Goal: Information Seeking & Learning: Learn about a topic

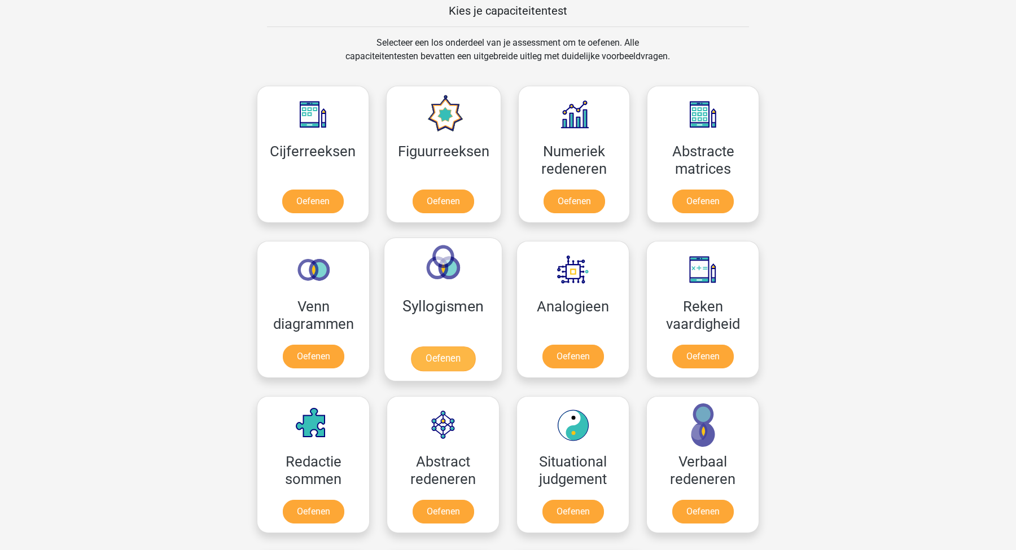
scroll to position [441, 0]
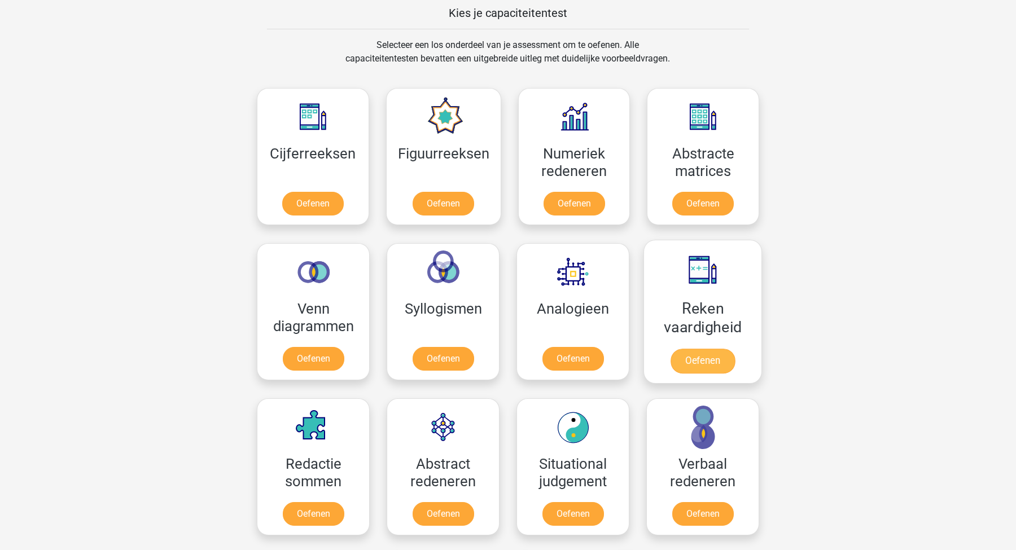
click at [681, 362] on link "Oefenen" at bounding box center [703, 361] width 64 height 25
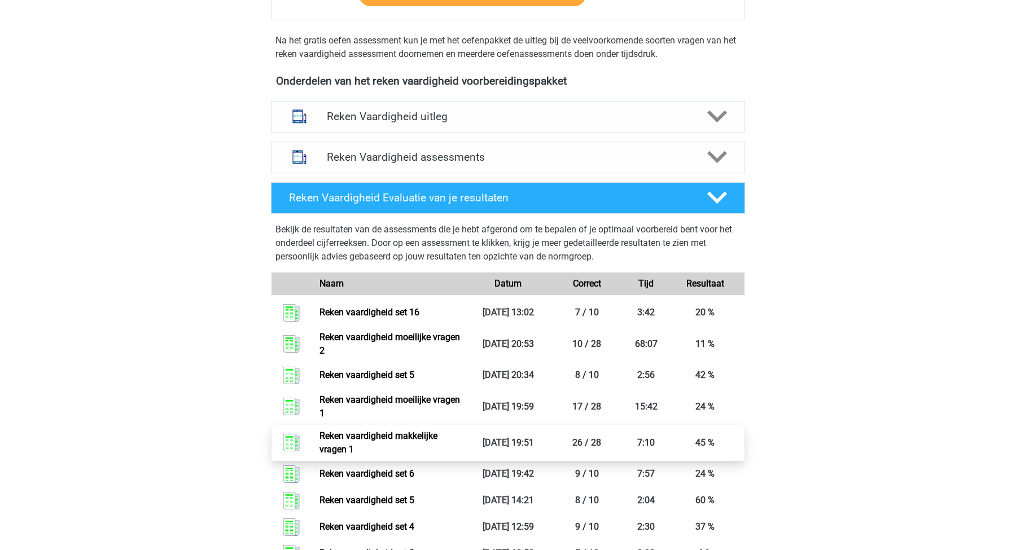
scroll to position [334, 0]
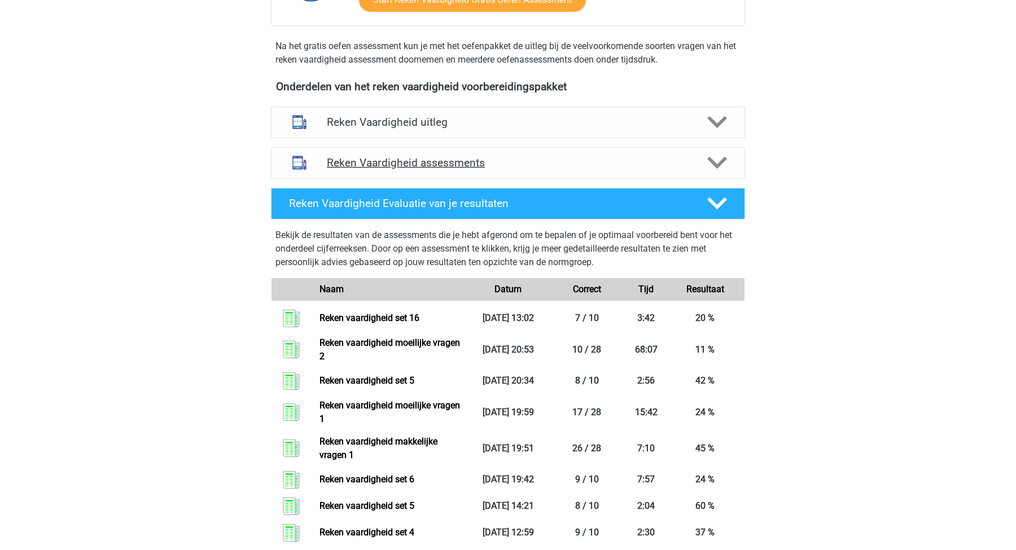
click at [455, 164] on h4 "Reken Vaardigheid assessments" at bounding box center [508, 162] width 362 height 13
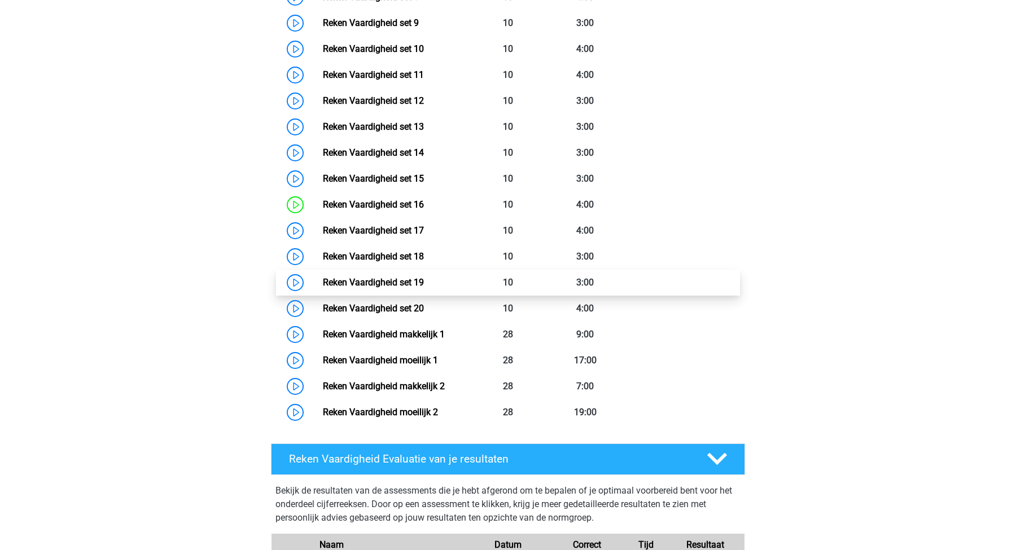
scroll to position [781, 0]
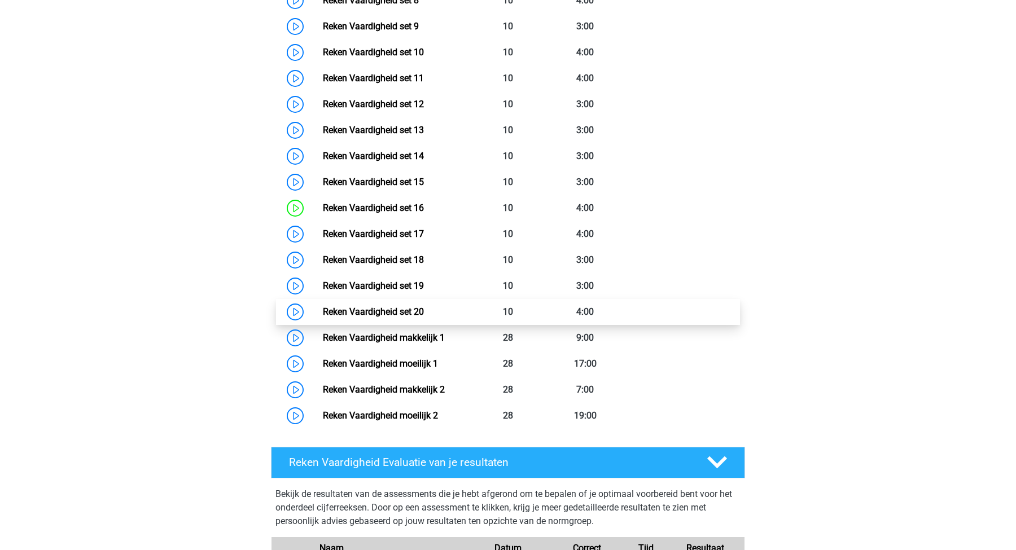
click at [352, 307] on link "Reken Vaardigheid set 20" at bounding box center [373, 312] width 101 height 11
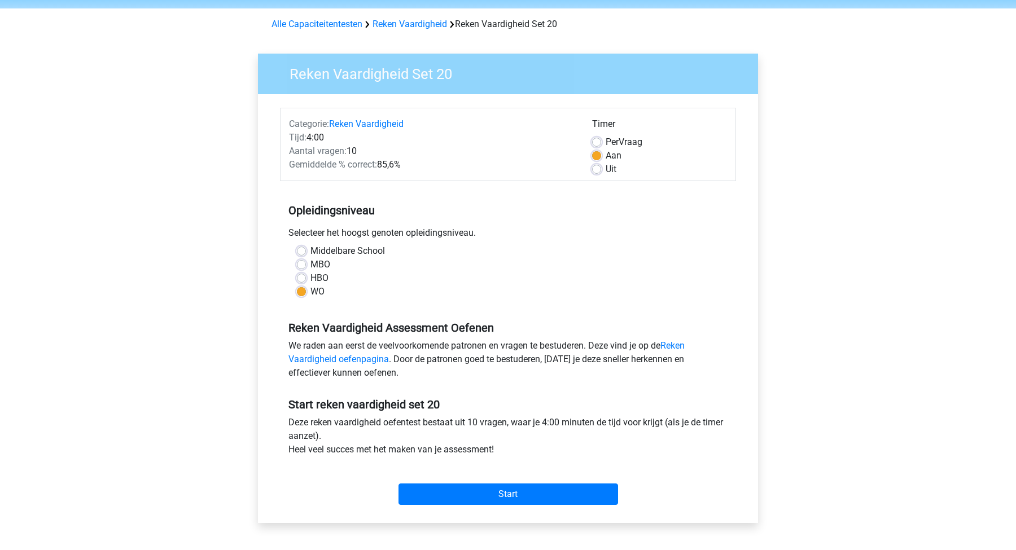
scroll to position [71, 0]
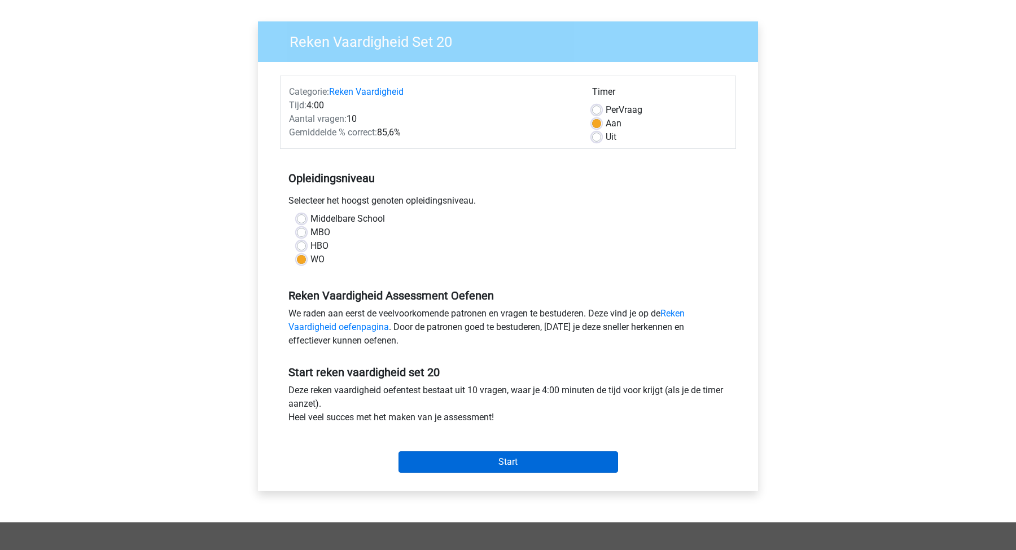
click at [550, 463] on input "Start" at bounding box center [509, 462] width 220 height 21
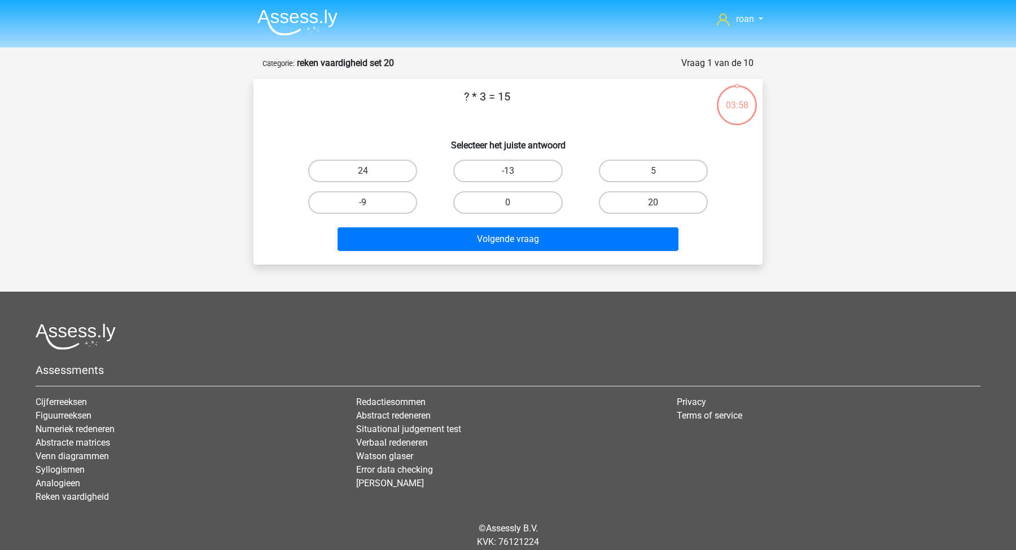
click at [684, 151] on h6 "Selecteer het juiste antwoord" at bounding box center [508, 141] width 473 height 20
click at [672, 159] on div "5" at bounding box center [653, 171] width 145 height 32
click at [637, 176] on label "5" at bounding box center [653, 171] width 109 height 23
click at [653, 176] on input "5" at bounding box center [656, 174] width 7 height 7
radio input "true"
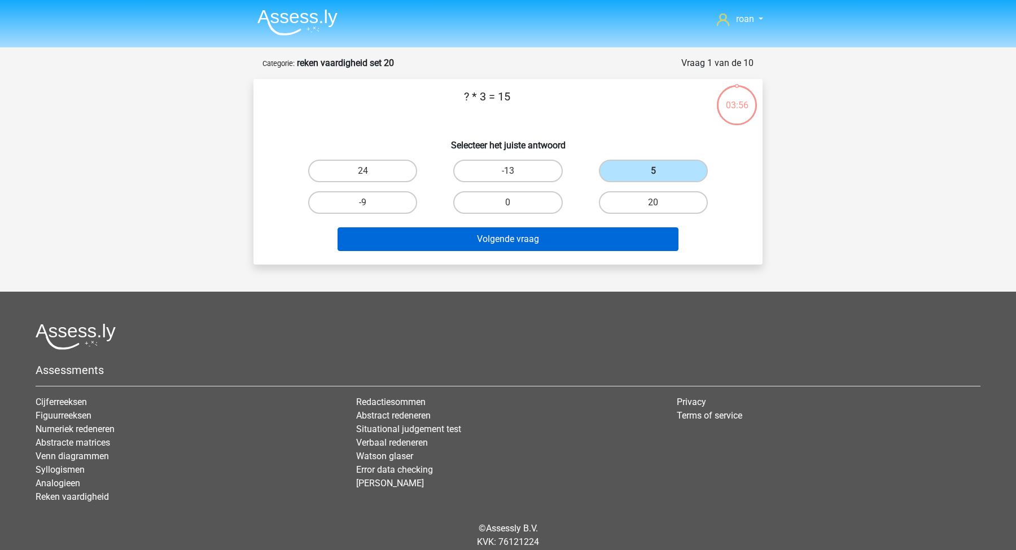
click at [554, 231] on button "Volgende vraag" at bounding box center [509, 239] width 342 height 24
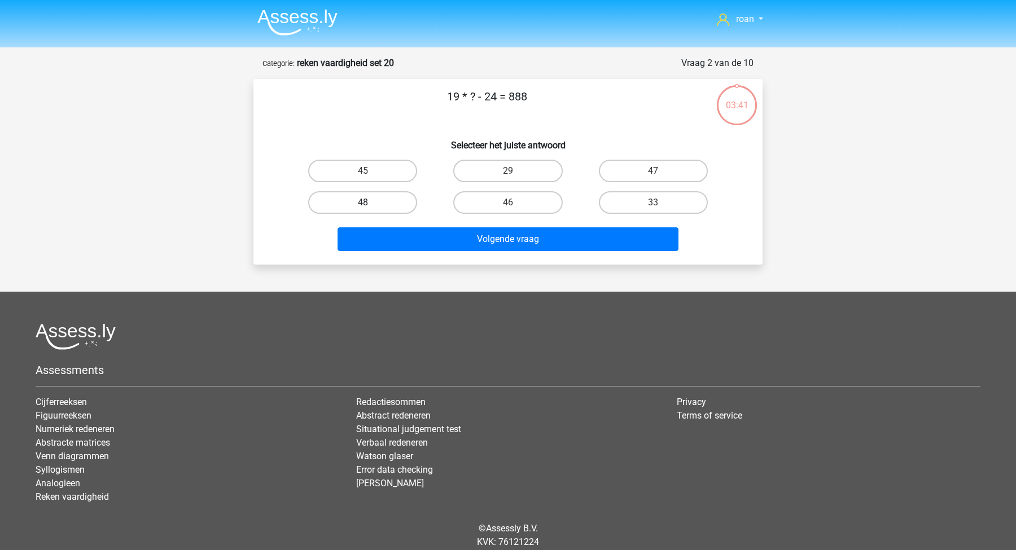
click at [373, 203] on label "48" at bounding box center [362, 202] width 109 height 23
click at [370, 203] on input "48" at bounding box center [366, 206] width 7 height 7
radio input "true"
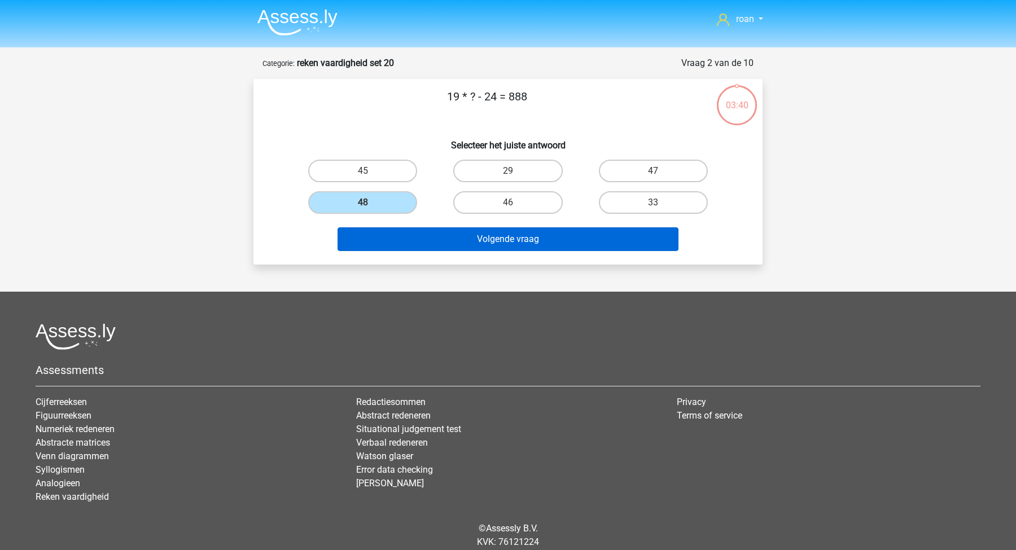
click at [462, 237] on button "Volgende vraag" at bounding box center [509, 239] width 342 height 24
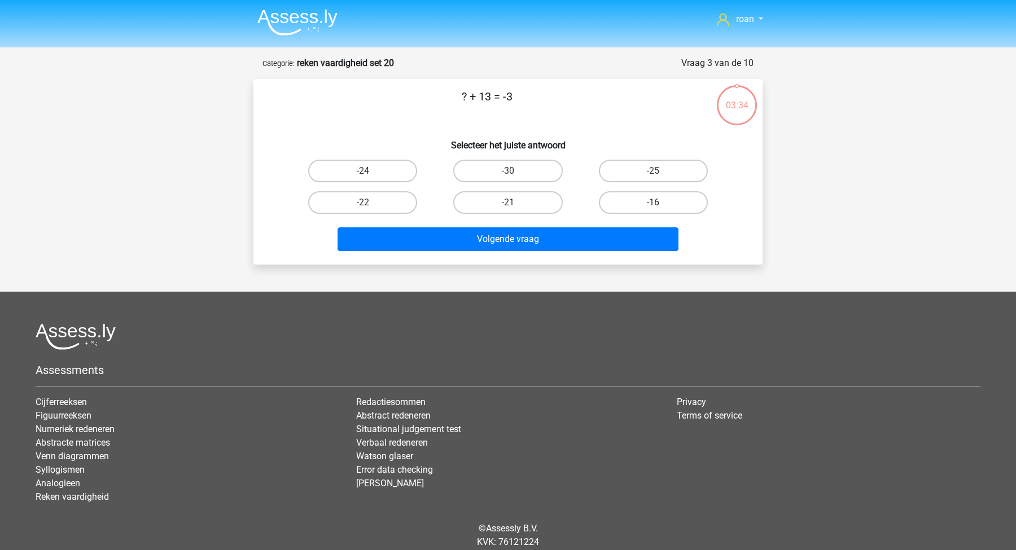
click at [642, 200] on label "-16" at bounding box center [653, 202] width 109 height 23
click at [653, 203] on input "-16" at bounding box center [656, 206] width 7 height 7
radio input "true"
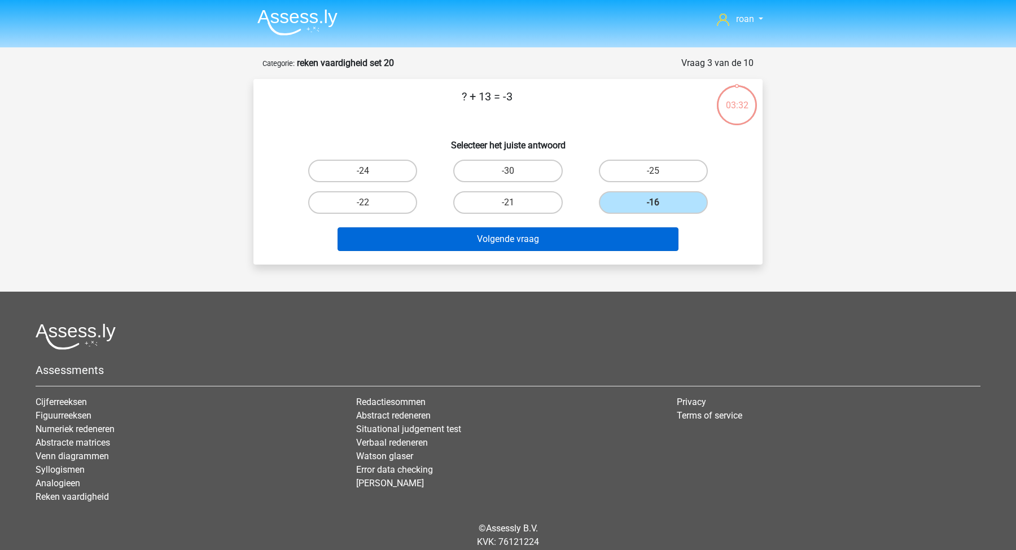
click at [589, 239] on button "Volgende vraag" at bounding box center [509, 239] width 342 height 24
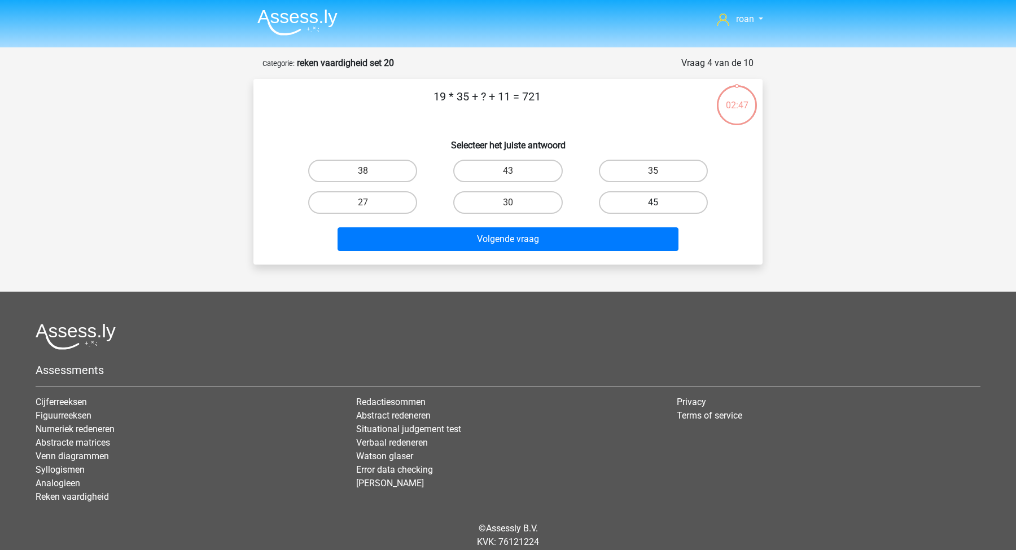
click at [646, 198] on label "45" at bounding box center [653, 202] width 109 height 23
click at [653, 203] on input "45" at bounding box center [656, 206] width 7 height 7
radio input "true"
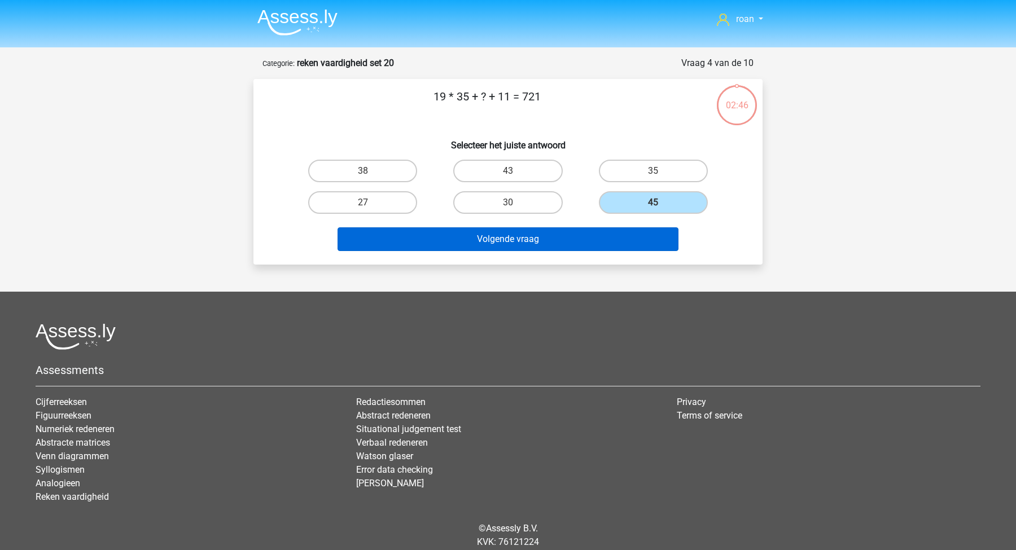
click at [622, 233] on button "Volgende vraag" at bounding box center [509, 239] width 342 height 24
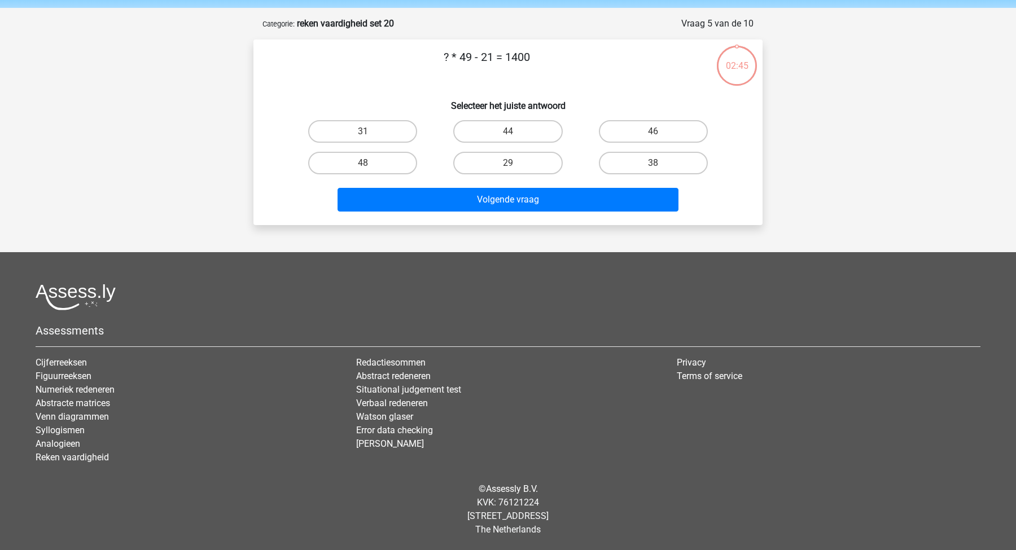
scroll to position [40, 0]
click at [492, 158] on label "29" at bounding box center [507, 163] width 109 height 23
click at [508, 163] on input "29" at bounding box center [511, 166] width 7 height 7
radio input "true"
drag, startPoint x: 491, startPoint y: 198, endPoint x: 419, endPoint y: 91, distance: 129.0
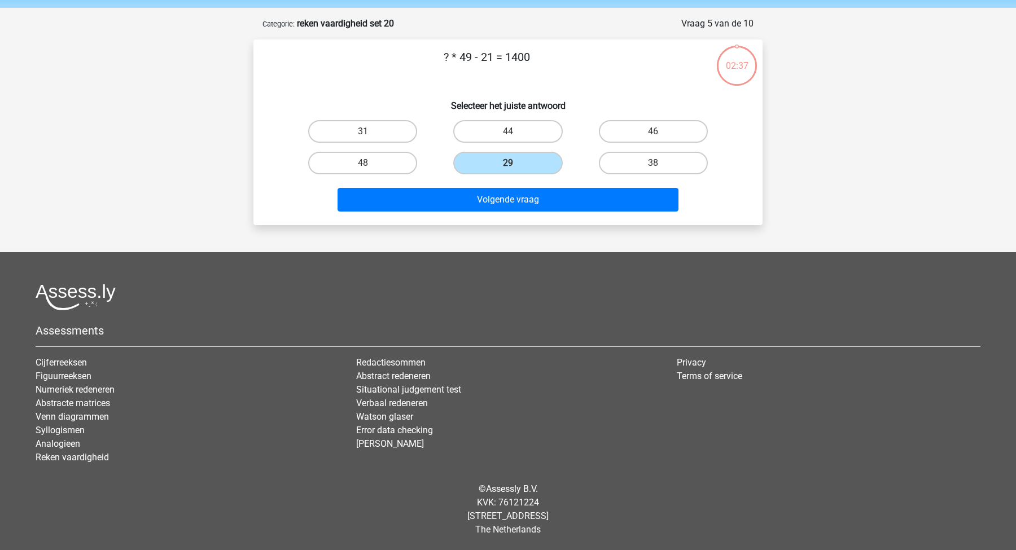
click at [419, 90] on div "? * 49 - 21 = 1400 Selecteer het juiste antwoord 31 44 46 48" at bounding box center [508, 133] width 500 height 168
click at [387, 133] on label "31" at bounding box center [362, 131] width 109 height 23
click at [370, 133] on input "31" at bounding box center [366, 135] width 7 height 7
radio input "true"
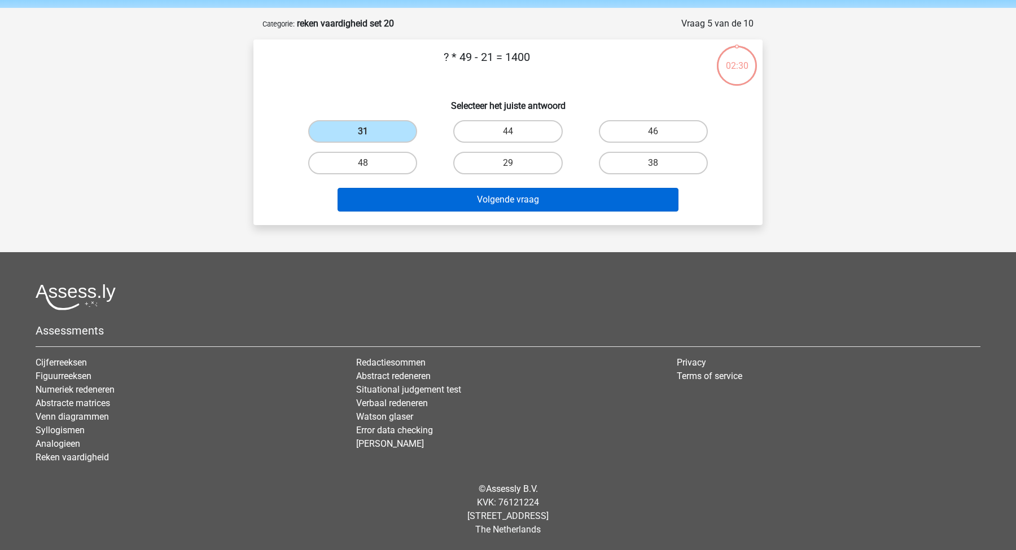
click at [462, 196] on button "Volgende vraag" at bounding box center [509, 200] width 342 height 24
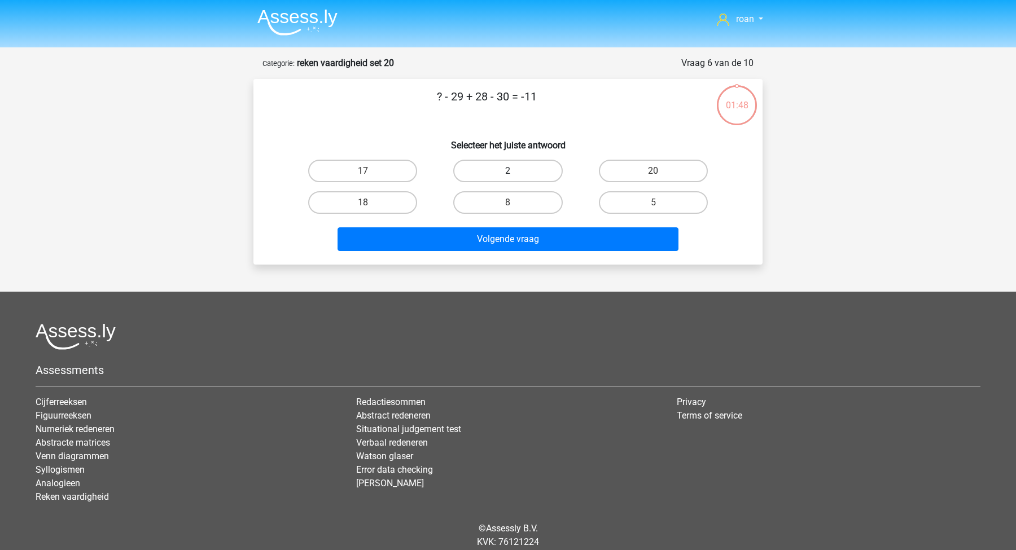
click at [515, 180] on label "2" at bounding box center [507, 171] width 109 height 23
click at [515, 178] on input "2" at bounding box center [511, 174] width 7 height 7
radio input "true"
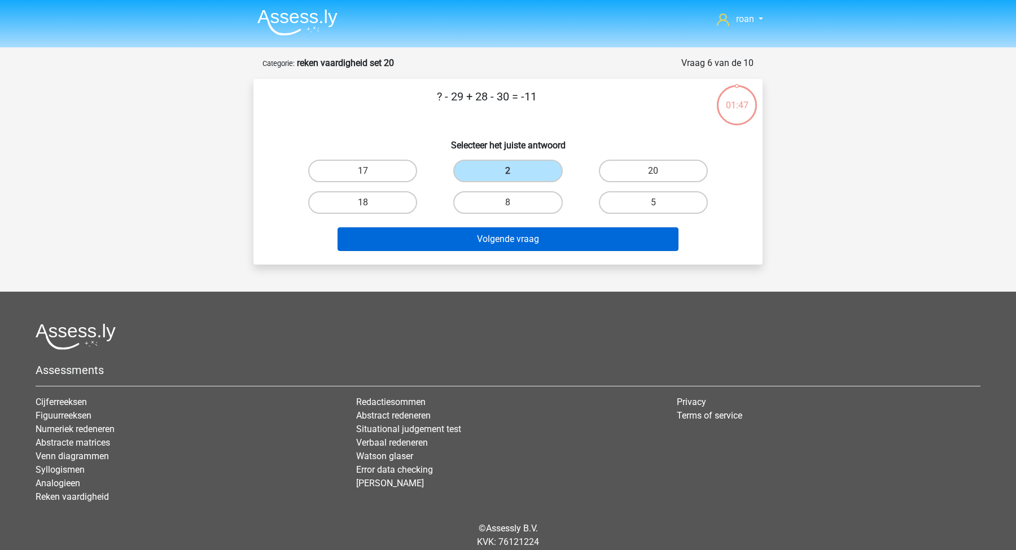
click at [517, 230] on button "Volgende vraag" at bounding box center [509, 239] width 342 height 24
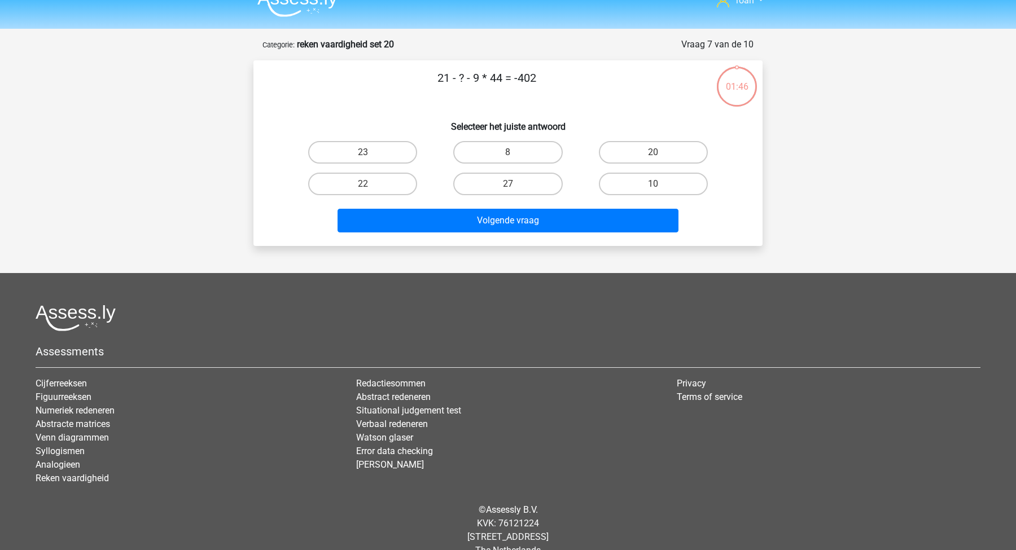
scroll to position [20, 0]
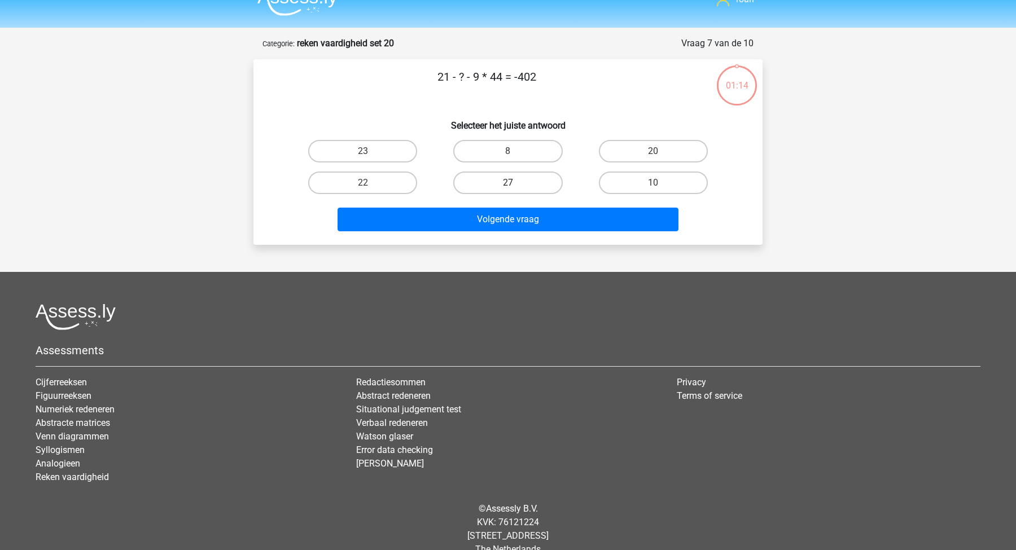
click at [511, 181] on label "27" at bounding box center [507, 183] width 109 height 23
click at [511, 183] on input "27" at bounding box center [511, 186] width 7 height 7
radio input "true"
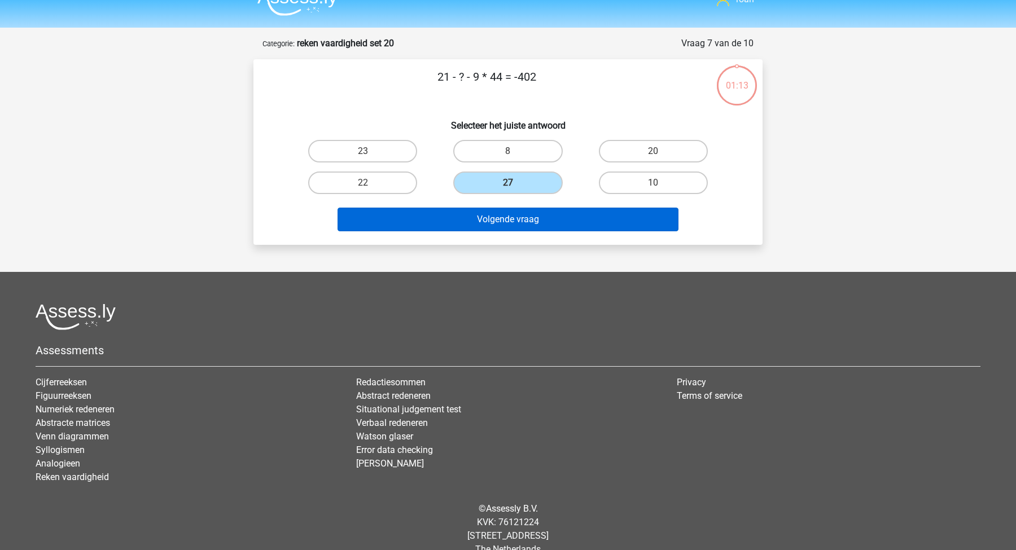
click at [509, 217] on button "Volgende vraag" at bounding box center [509, 220] width 342 height 24
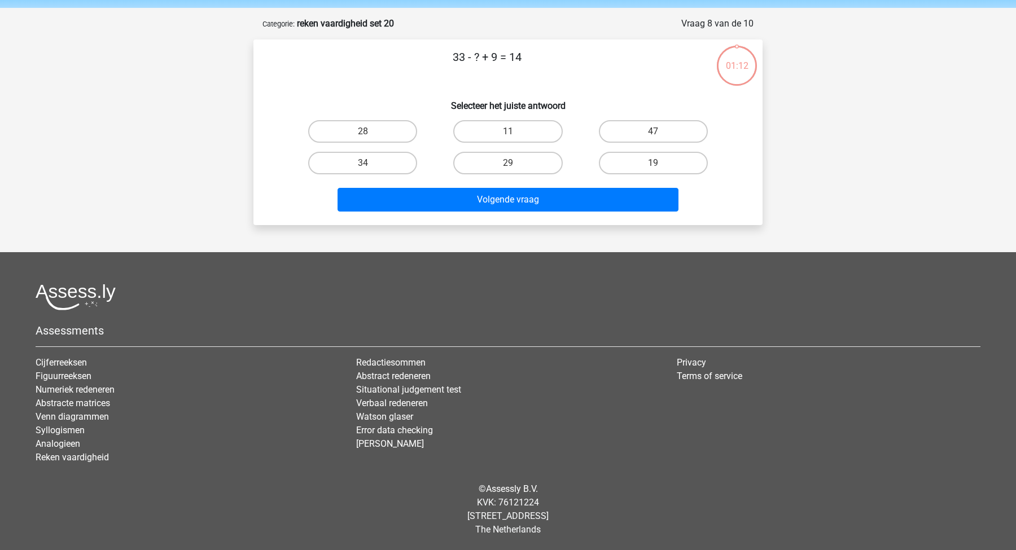
scroll to position [40, 0]
click at [387, 132] on label "28" at bounding box center [362, 131] width 109 height 23
click at [370, 132] on input "28" at bounding box center [366, 135] width 7 height 7
radio input "true"
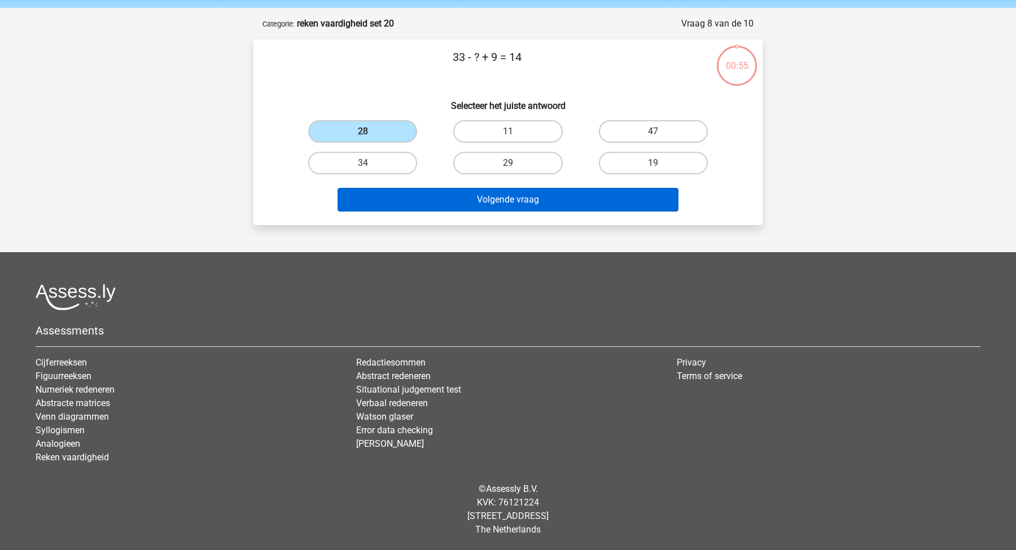
click at [510, 197] on button "Volgende vraag" at bounding box center [509, 200] width 342 height 24
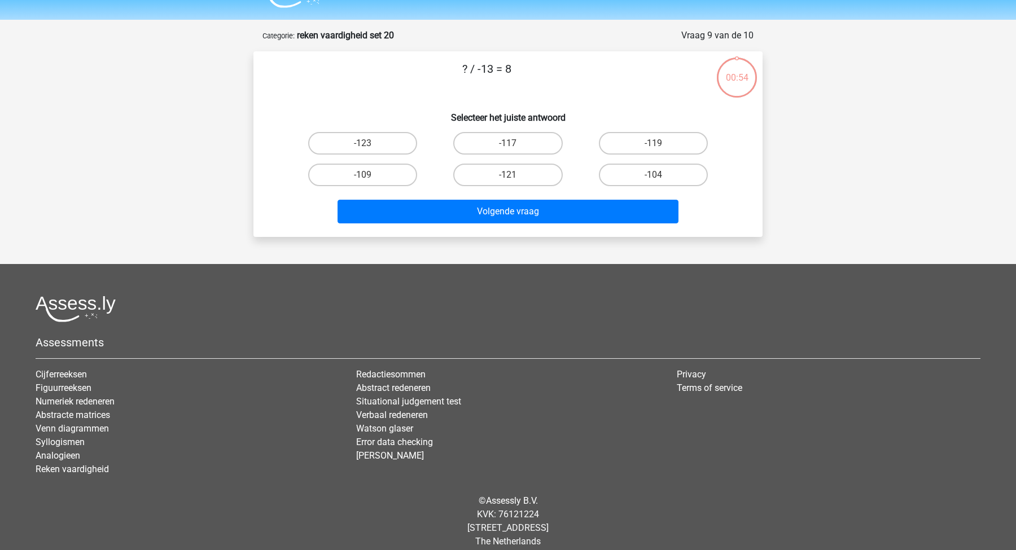
scroll to position [27, 0]
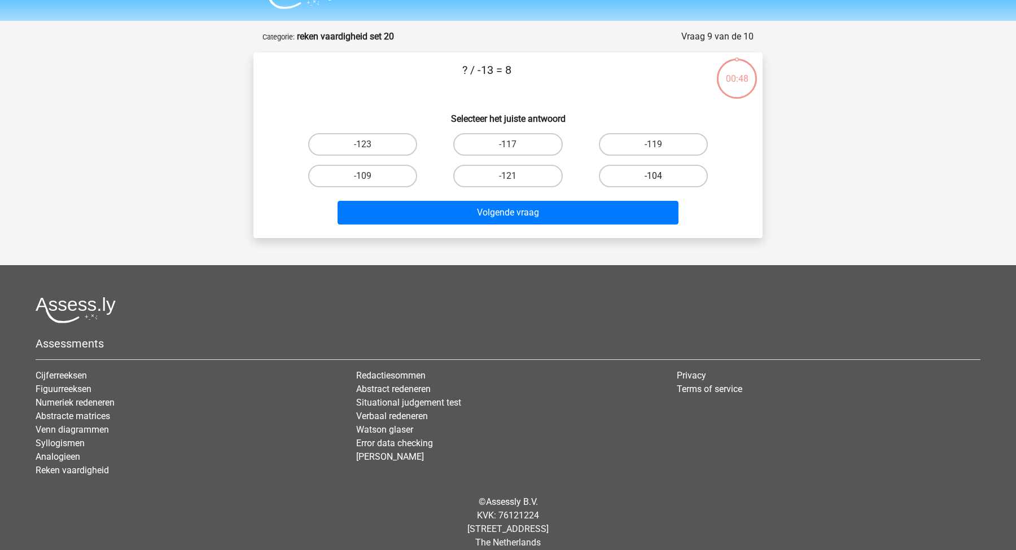
click at [671, 180] on label "-104" at bounding box center [653, 176] width 109 height 23
click at [660, 180] on input "-104" at bounding box center [656, 179] width 7 height 7
radio input "true"
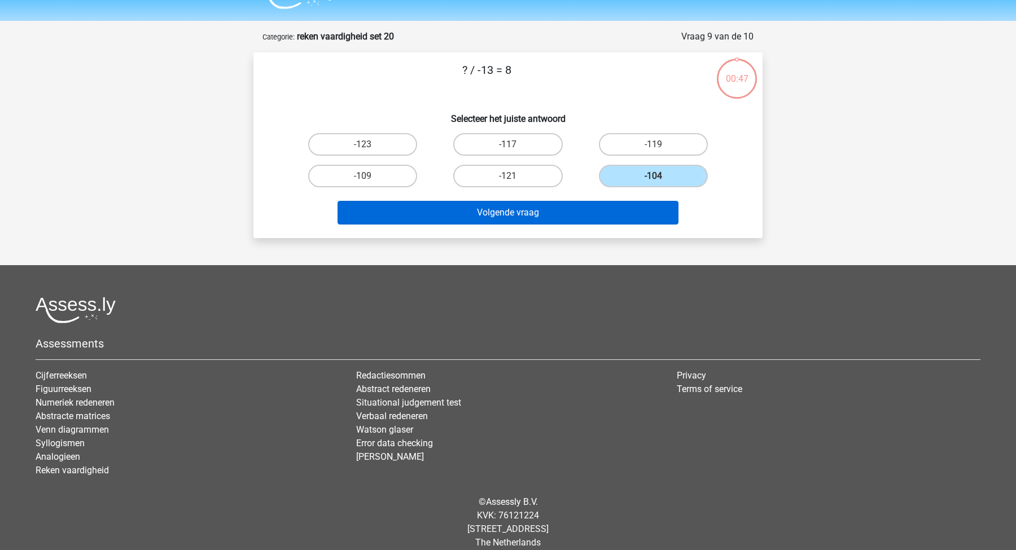
click at [638, 206] on button "Volgende vraag" at bounding box center [509, 213] width 342 height 24
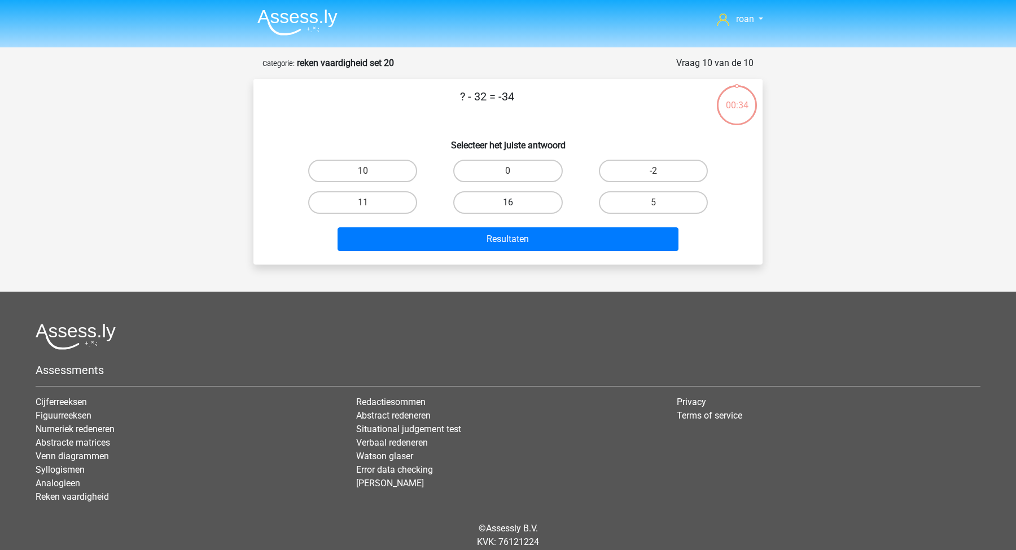
click at [496, 203] on label "16" at bounding box center [507, 202] width 109 height 23
click at [508, 203] on input "16" at bounding box center [511, 206] width 7 height 7
radio input "true"
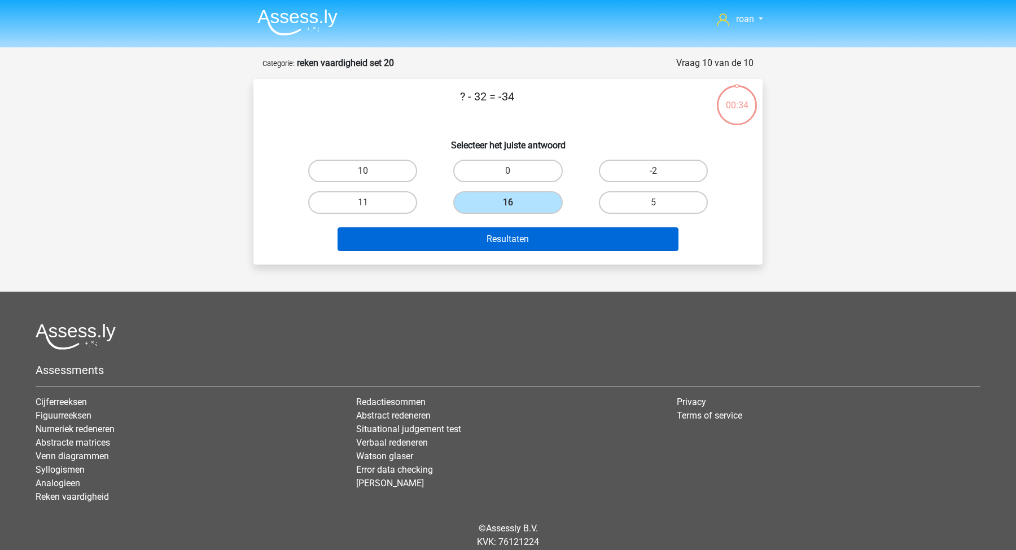
click at [506, 233] on button "Resultaten" at bounding box center [509, 239] width 342 height 24
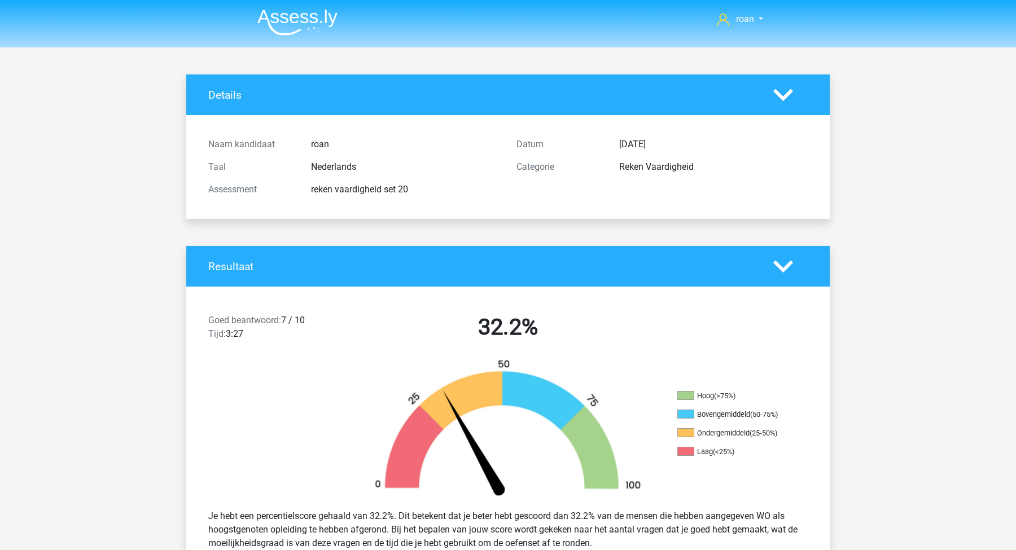
click at [259, 21] on img at bounding box center [297, 22] width 80 height 27
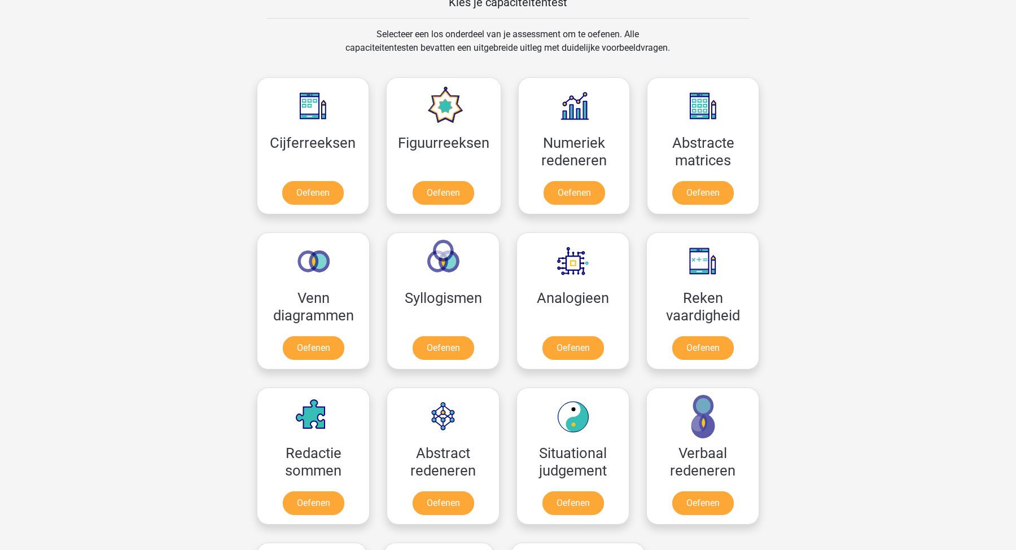
scroll to position [450, 0]
